Goal: Transaction & Acquisition: Purchase product/service

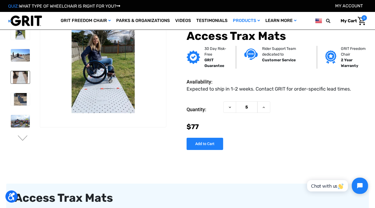
click at [26, 79] on img at bounding box center [20, 77] width 19 height 12
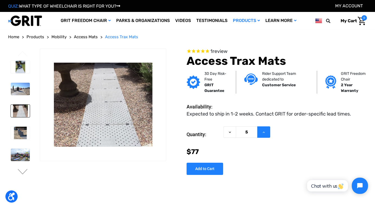
click at [266, 132] on button "Increase Quantity of Access Trax Mats" at bounding box center [263, 132] width 13 height 12
click at [228, 131] on icon at bounding box center [230, 132] width 4 height 4
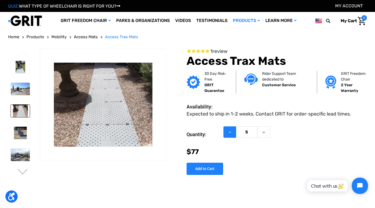
click at [228, 131] on icon at bounding box center [230, 132] width 4 height 4
click at [226, 130] on button "Decrease Quantity of Access Trax Mats" at bounding box center [230, 132] width 13 height 12
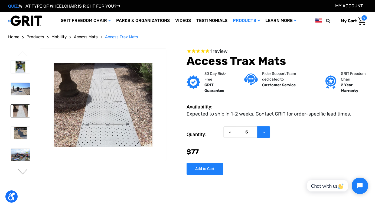
click at [263, 133] on icon at bounding box center [264, 132] width 4 height 4
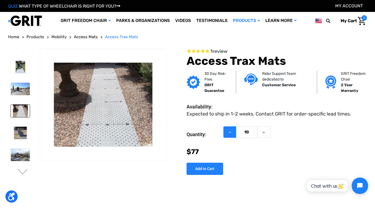
click at [227, 132] on button "Decrease Quantity of Access Trax Mats" at bounding box center [230, 132] width 13 height 12
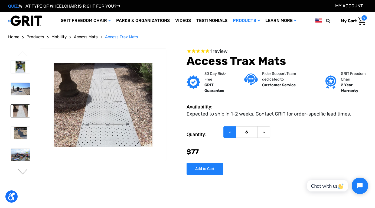
type input "5"
click at [227, 132] on button "Decrease Quantity of Access Trax Mats" at bounding box center [230, 132] width 13 height 12
click at [16, 136] on img at bounding box center [20, 133] width 19 height 12
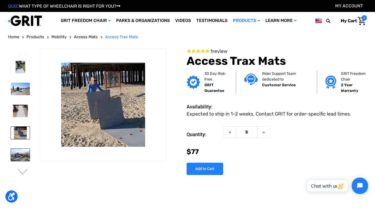
click at [11, 155] on img at bounding box center [20, 155] width 19 height 12
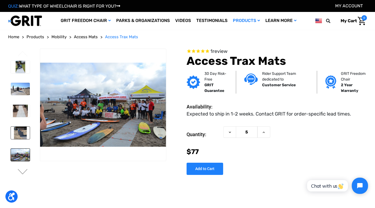
click at [22, 130] on img at bounding box center [20, 133] width 19 height 12
